Goal: Information Seeking & Learning: Learn about a topic

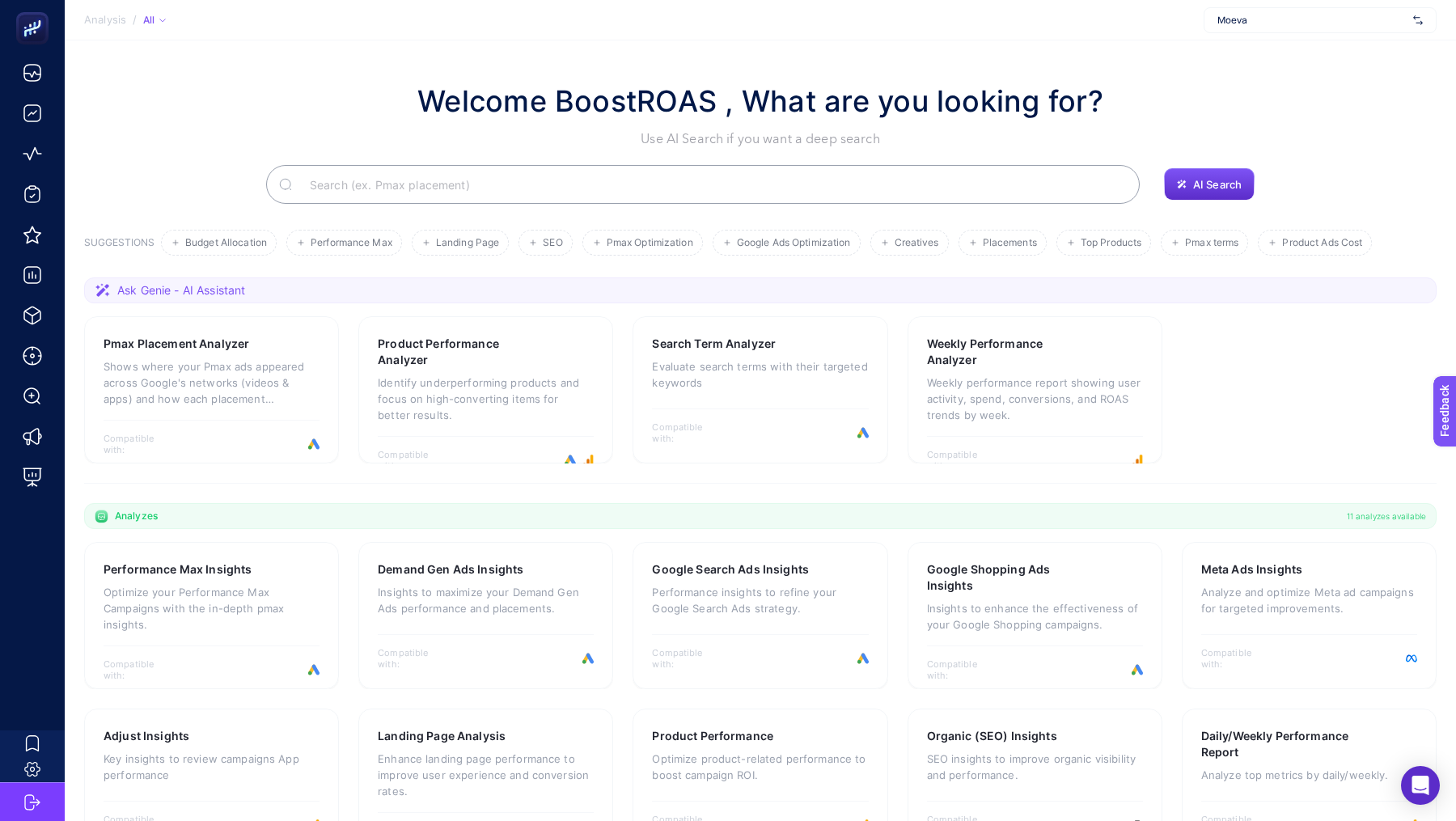
click at [1318, 21] on span "Moeva" at bounding box center [1312, 20] width 189 height 13
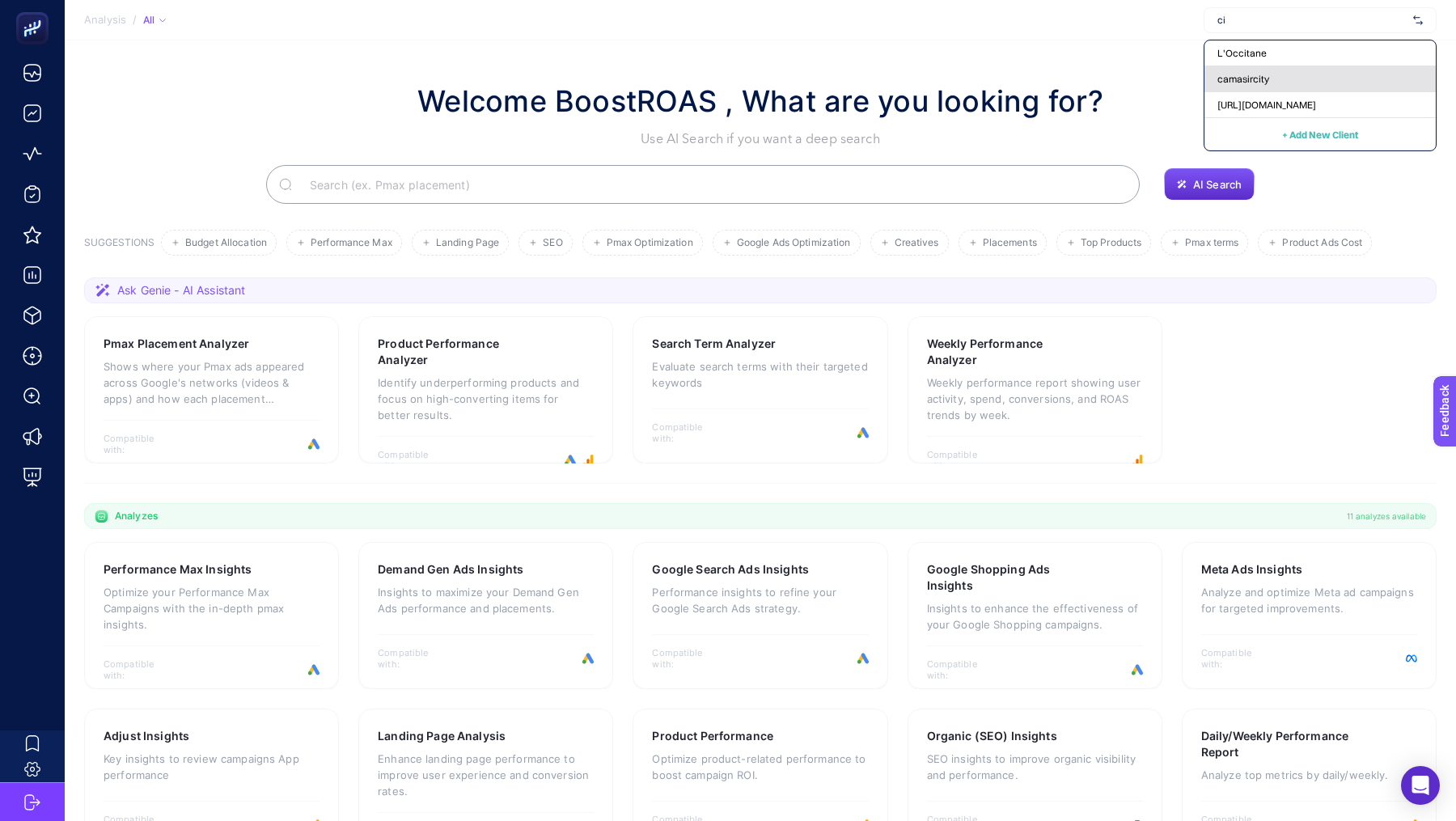
type input "ci"
click at [1328, 82] on div "camasircity" at bounding box center [1320, 78] width 232 height 26
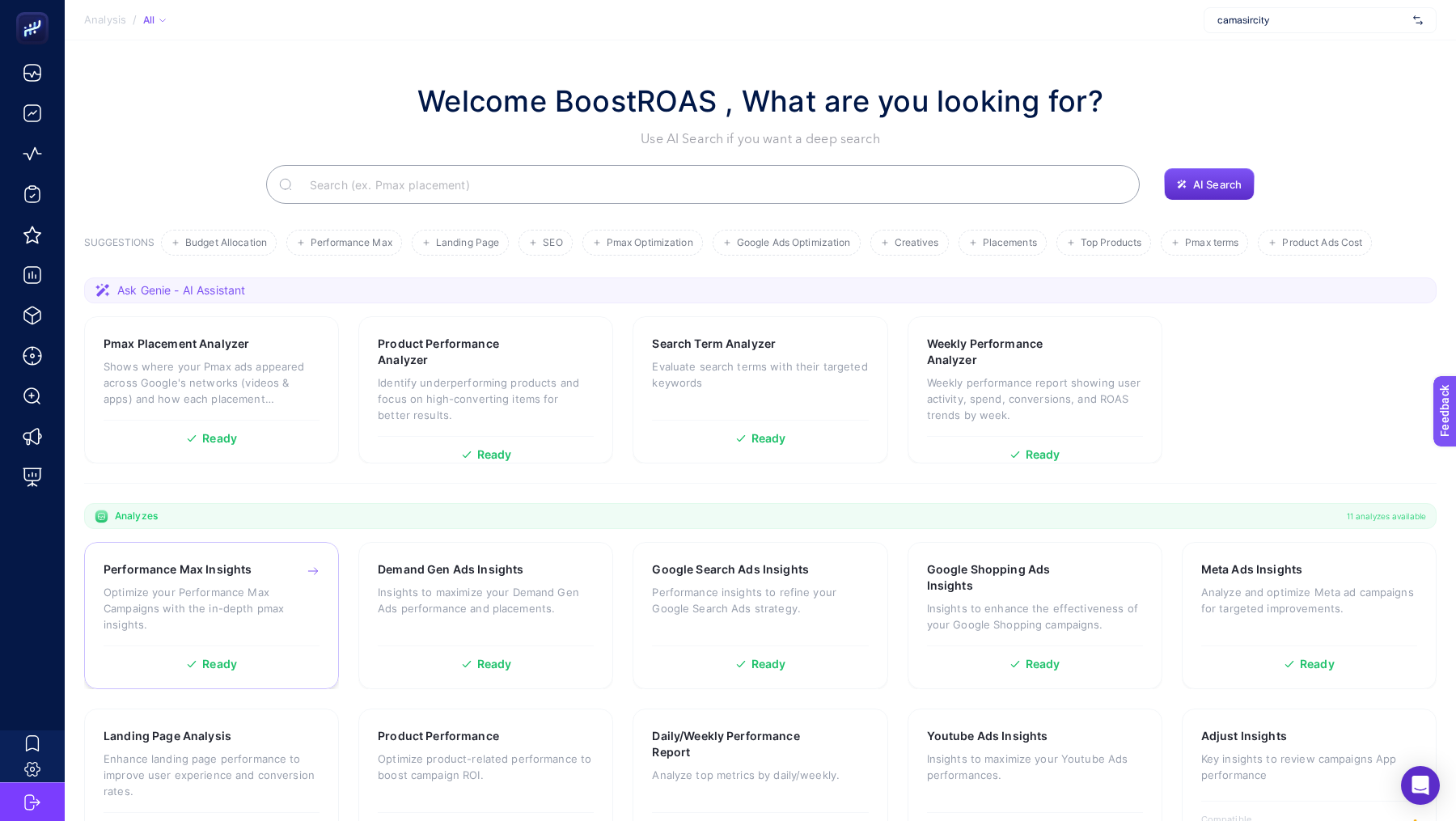
click at [182, 567] on h3 "Performance Max Insights" at bounding box center [178, 569] width 148 height 16
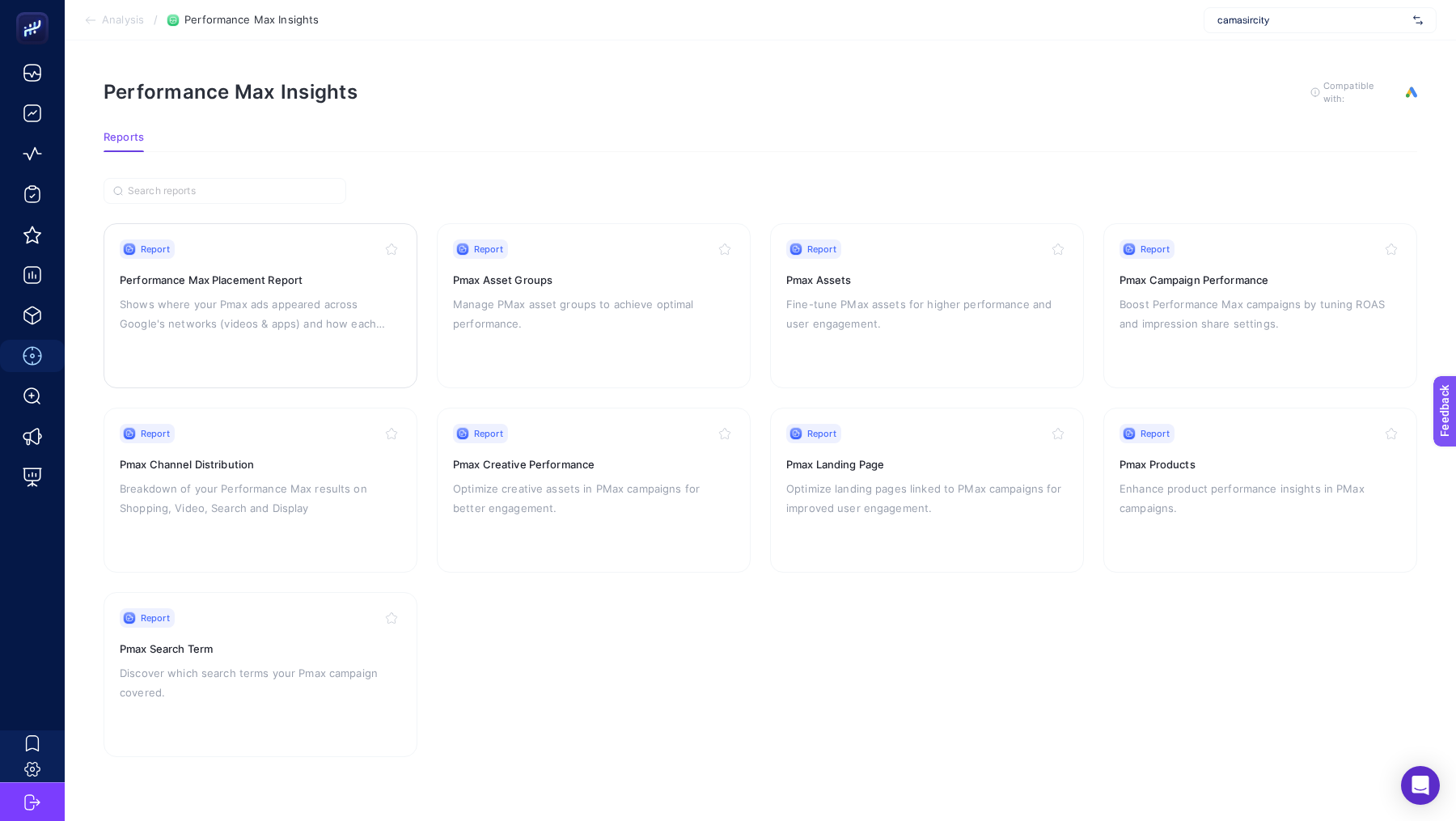
click at [301, 305] on p "Shows where your Pmax ads appeared across Google's networks (videos & apps) and…" at bounding box center [260, 314] width 281 height 39
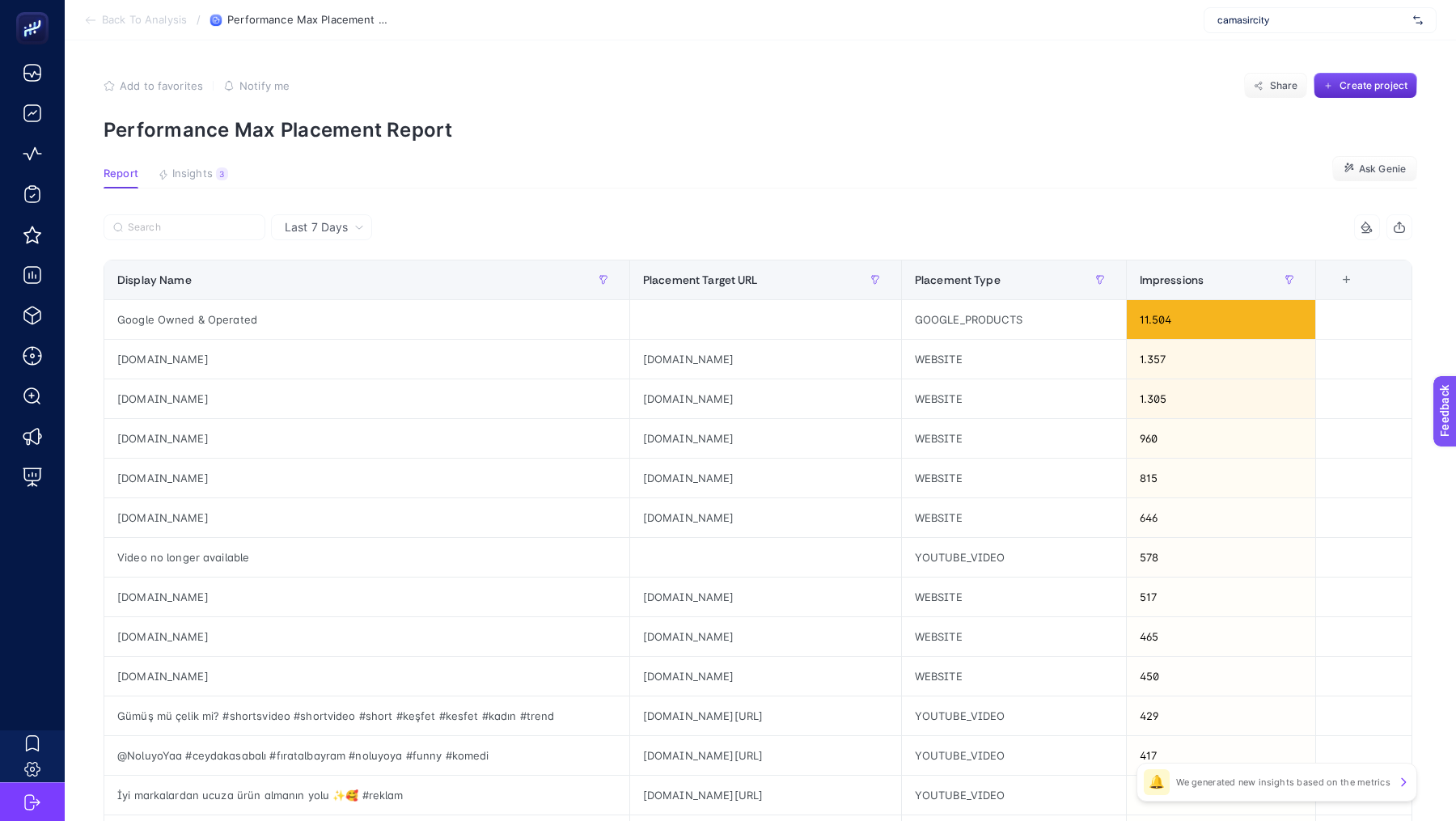
click at [154, 11] on section "Back To Analysis / Performance Max Placement Report camasircity" at bounding box center [760, 20] width 1392 height 41
click at [151, 17] on span "Back To Analysis" at bounding box center [145, 20] width 85 height 13
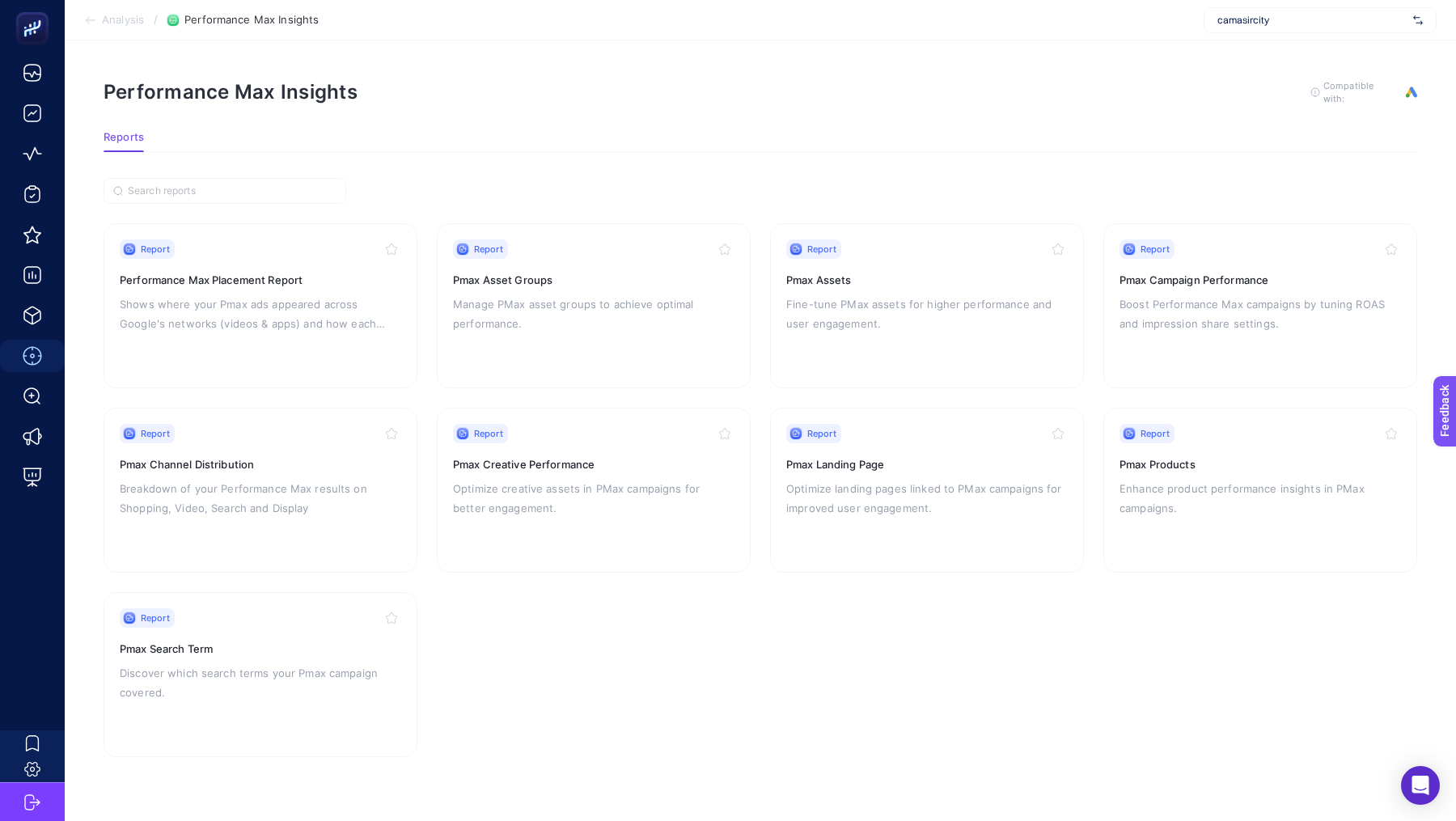
click at [118, 27] on section "Analysis / Performance Max Insights camasircity" at bounding box center [760, 20] width 1392 height 41
click at [99, 18] on li "Analysis" at bounding box center [114, 20] width 60 height 13
